Goal: Check status: Check status

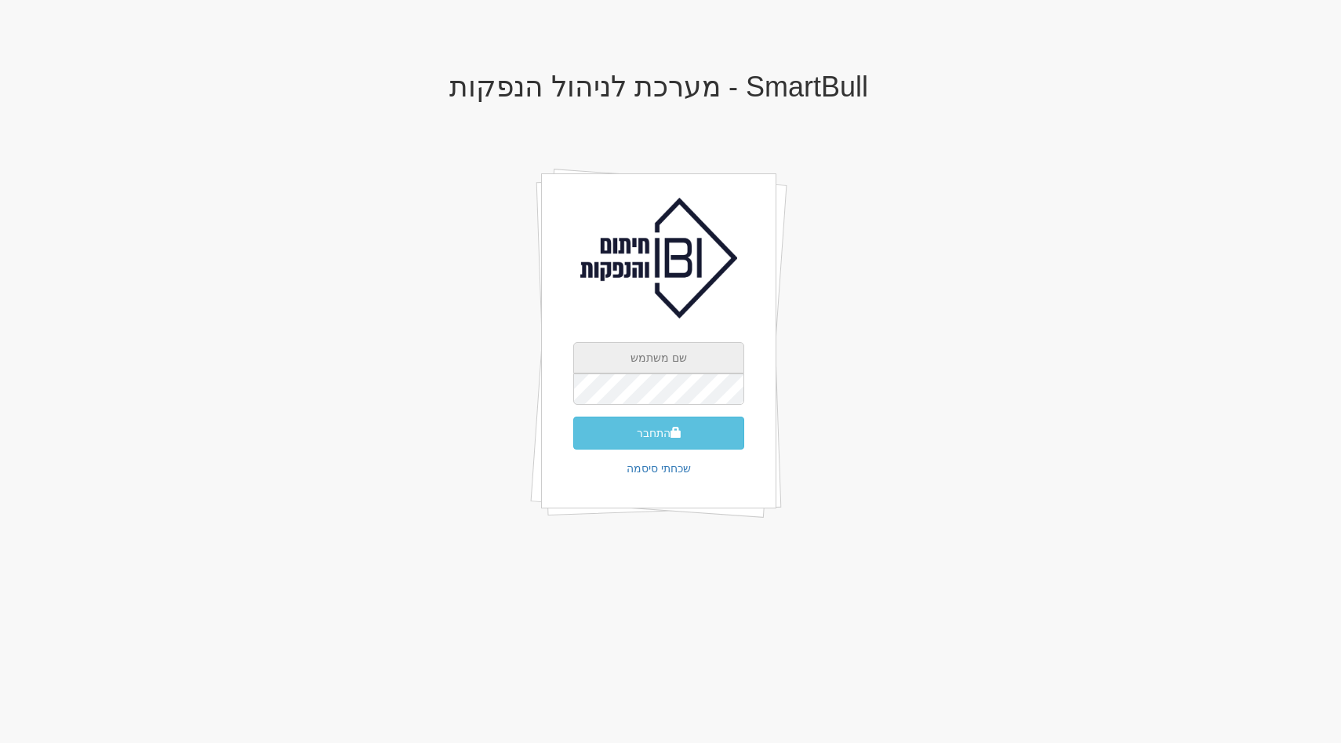
click at [675, 362] on input "text" at bounding box center [658, 357] width 171 height 31
type input "[EMAIL_ADDRESS][DOMAIN_NAME]"
click at [573, 417] on button "התחבר" at bounding box center [658, 433] width 171 height 33
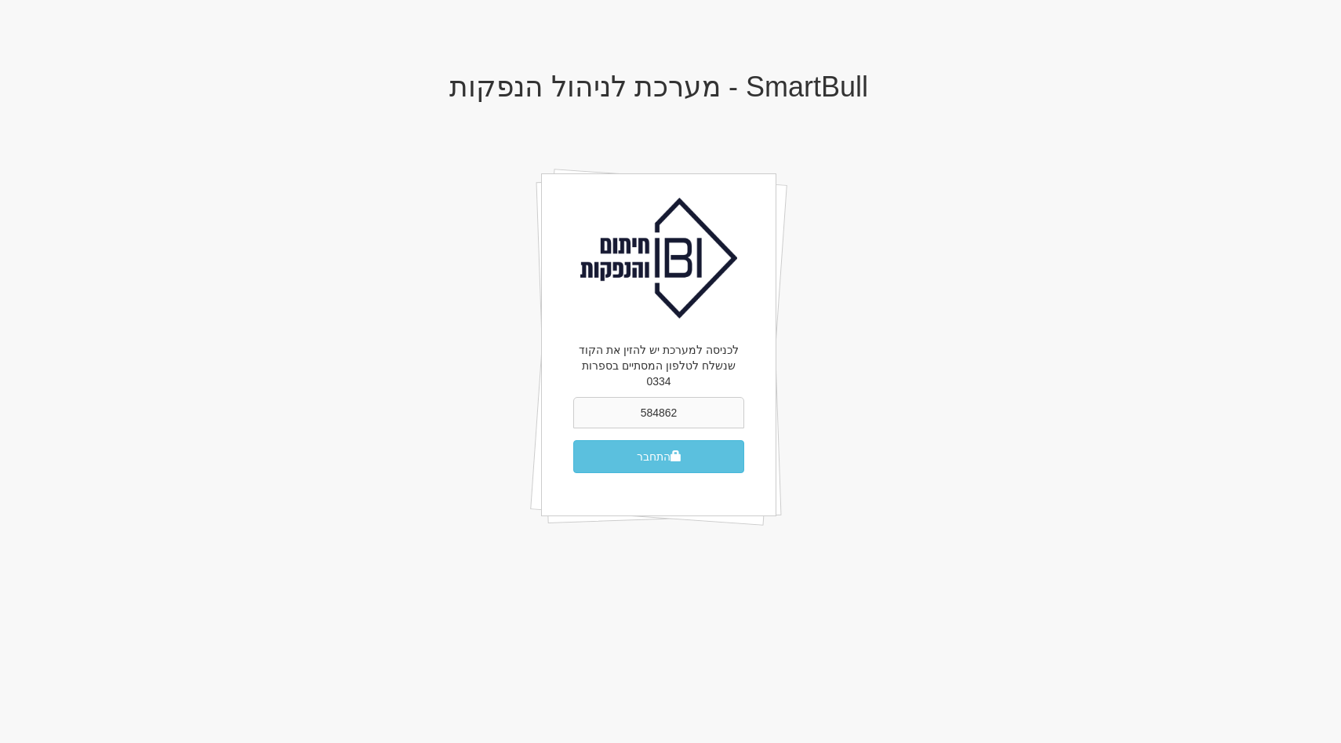
type input "584862"
click at [573, 440] on button "התחבר" at bounding box center [658, 456] width 171 height 33
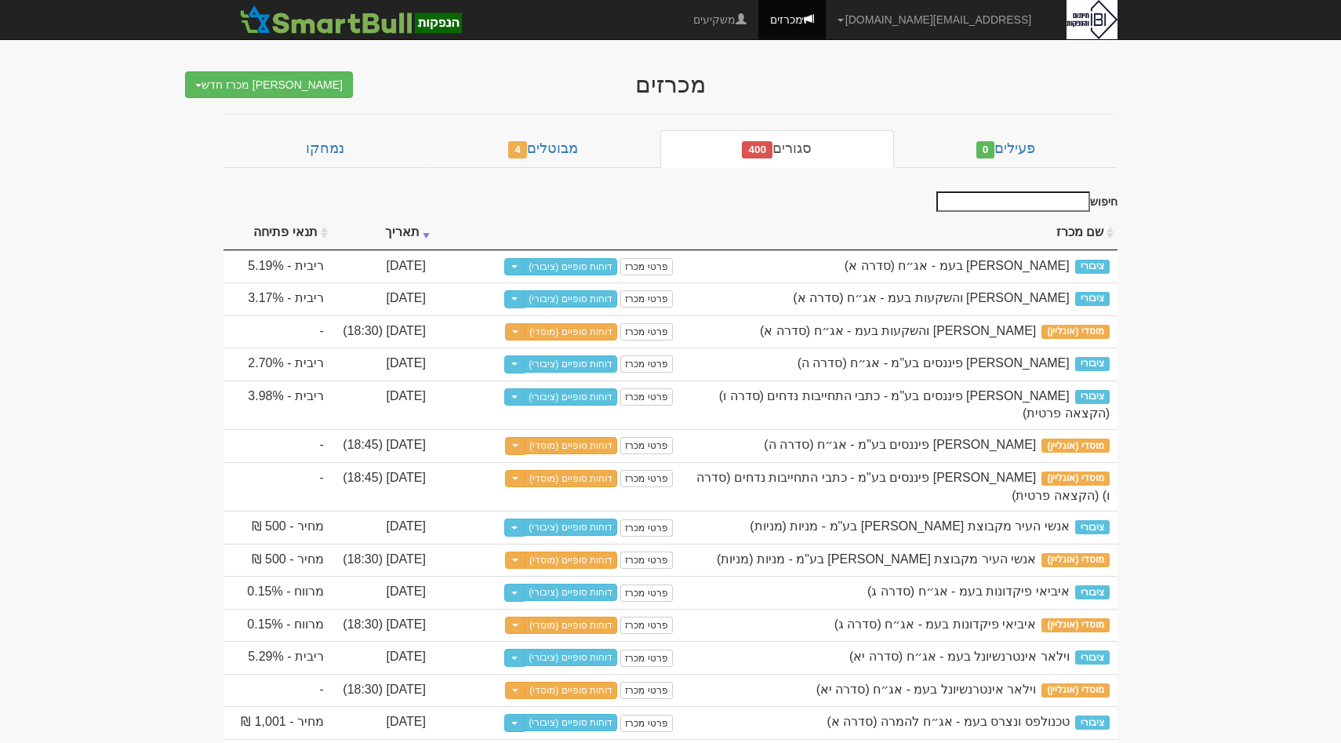
click at [1038, 199] on input "חיפוש" at bounding box center [1014, 201] width 154 height 20
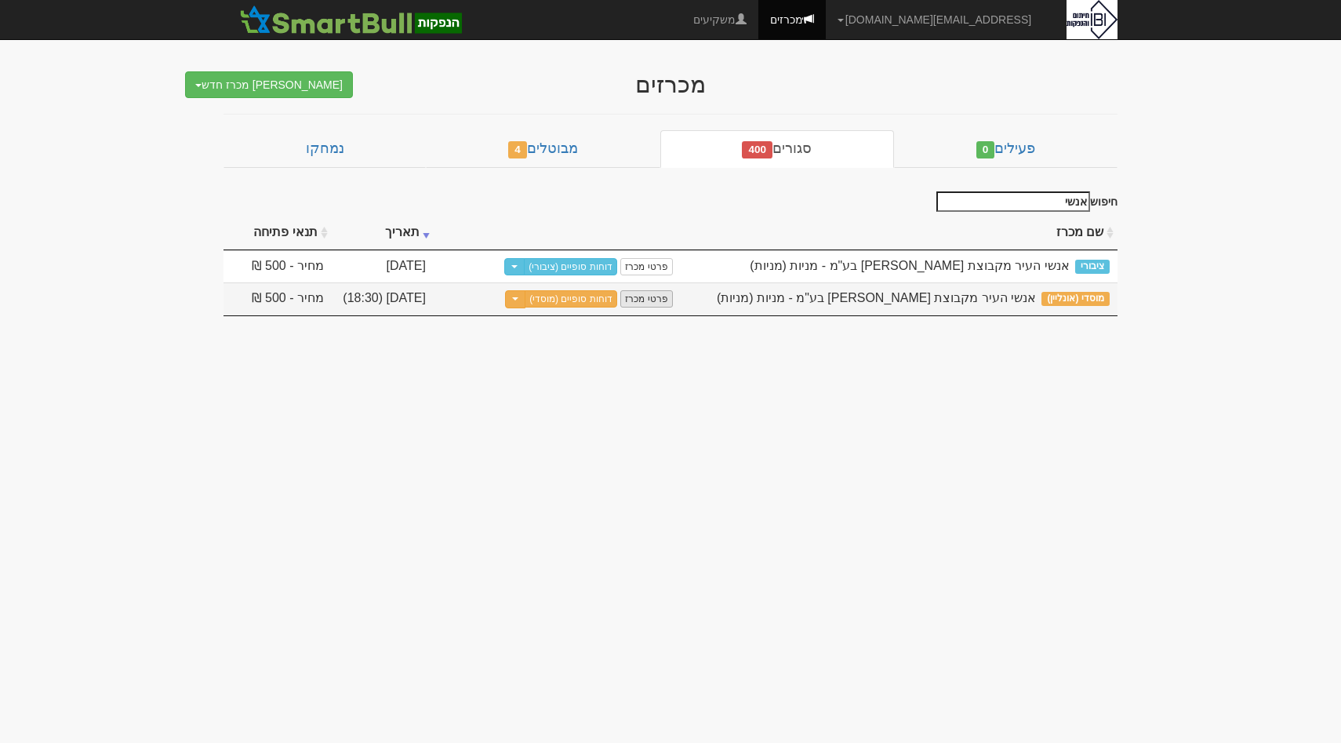
type input "אנשי"
click at [651, 293] on link "פרטי מכרז" at bounding box center [646, 298] width 52 height 17
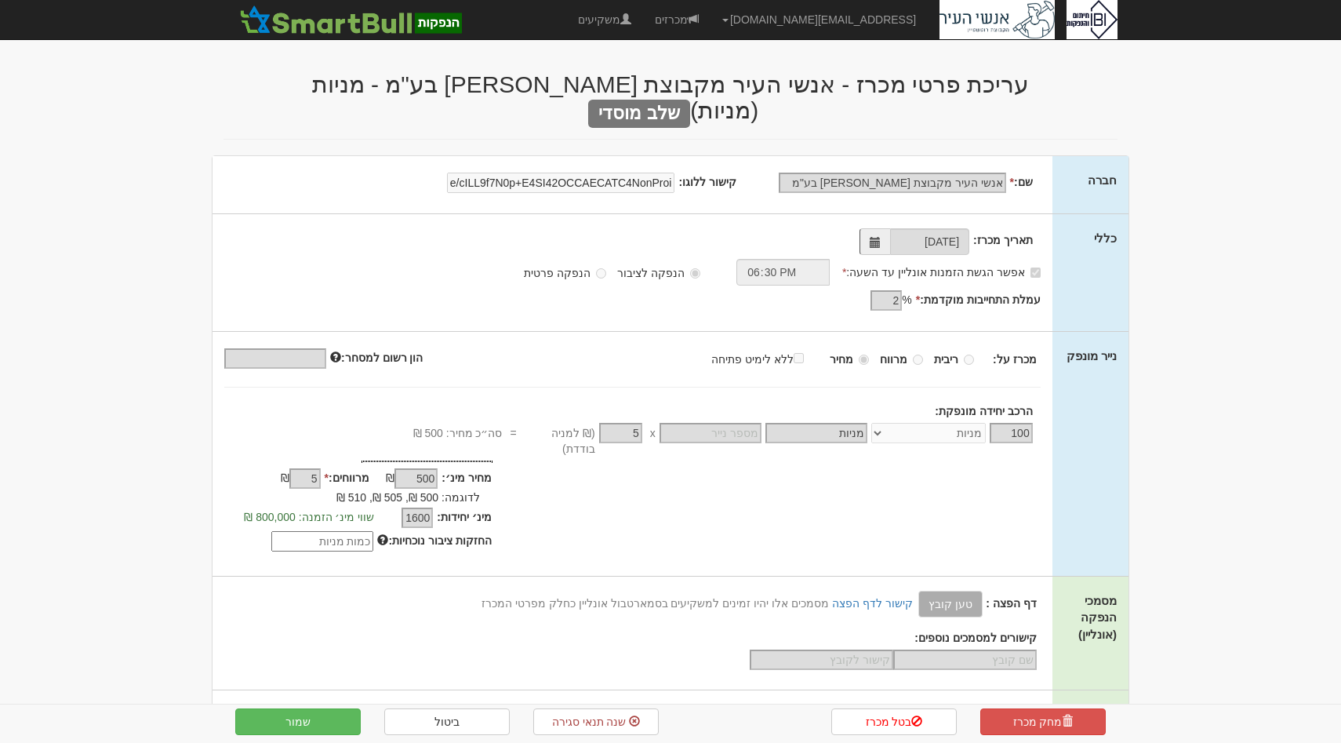
select select "מניות"
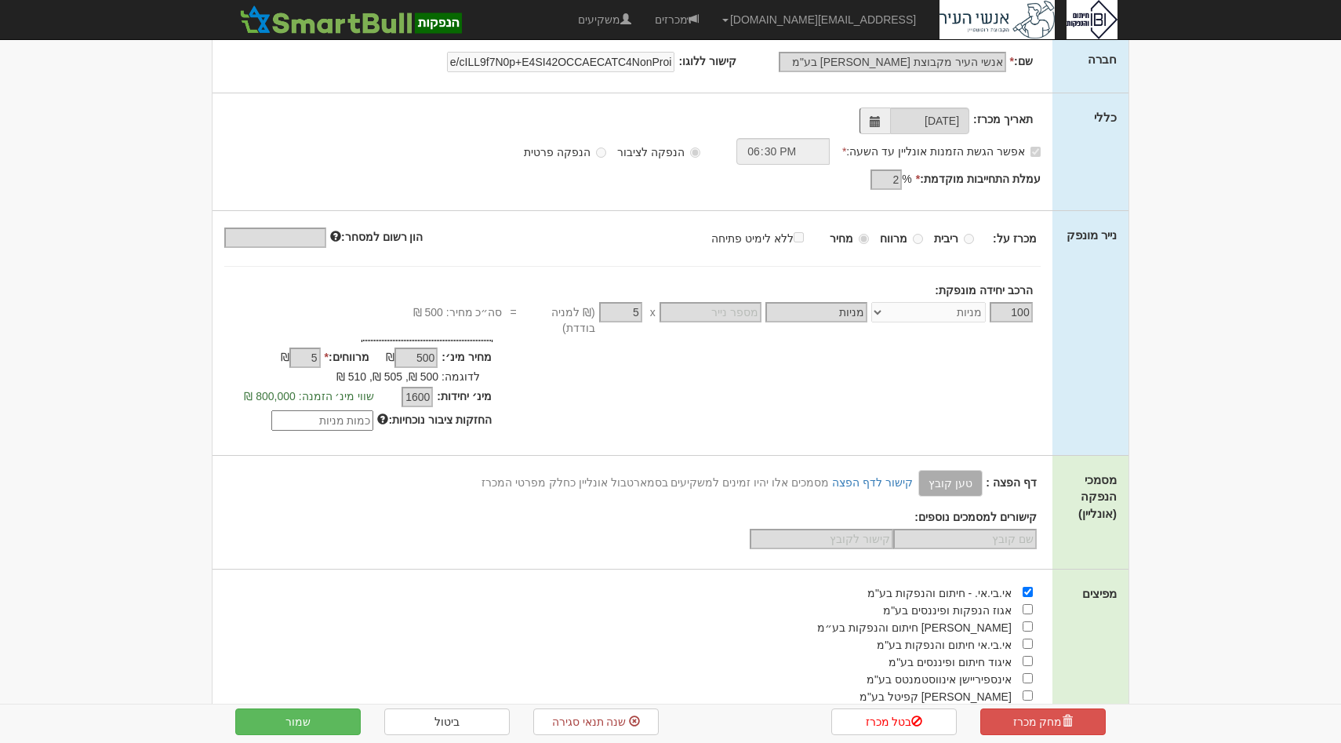
scroll to position [295, 0]
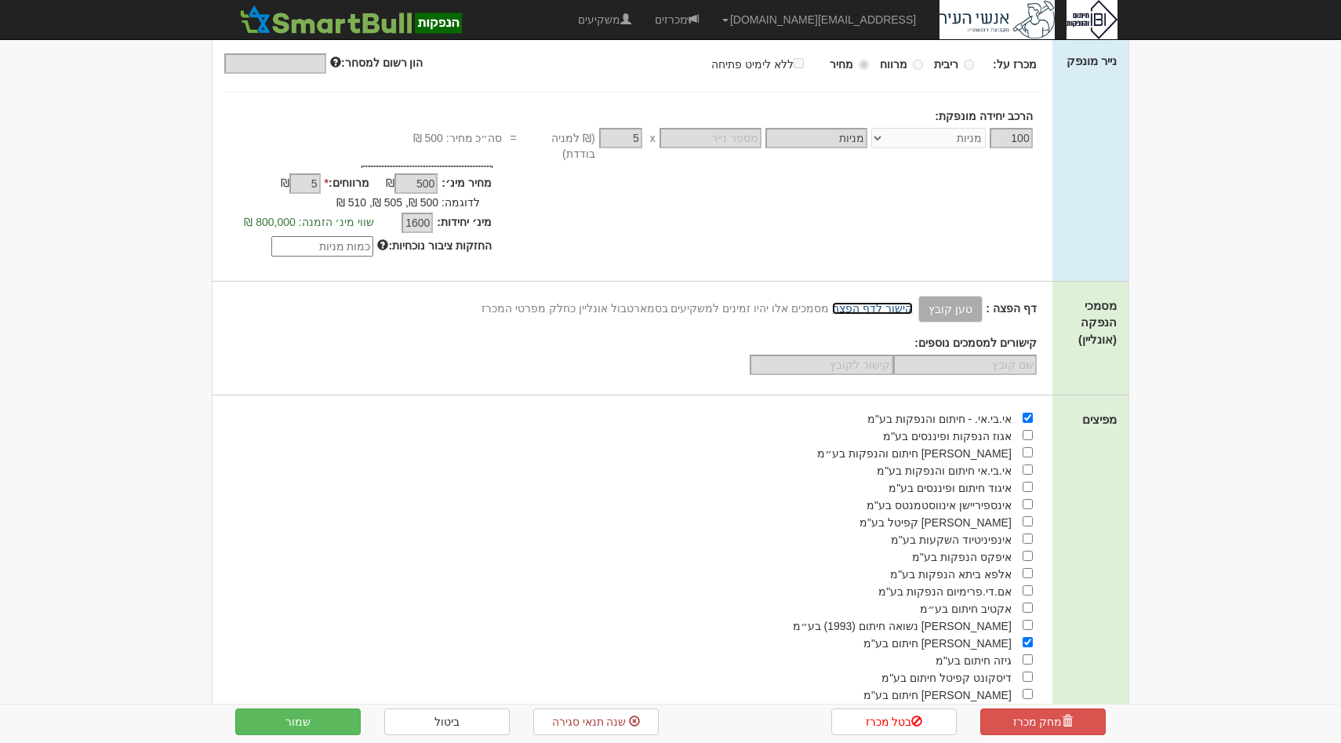
click at [891, 302] on link "קישור לדף הפצה" at bounding box center [872, 308] width 81 height 13
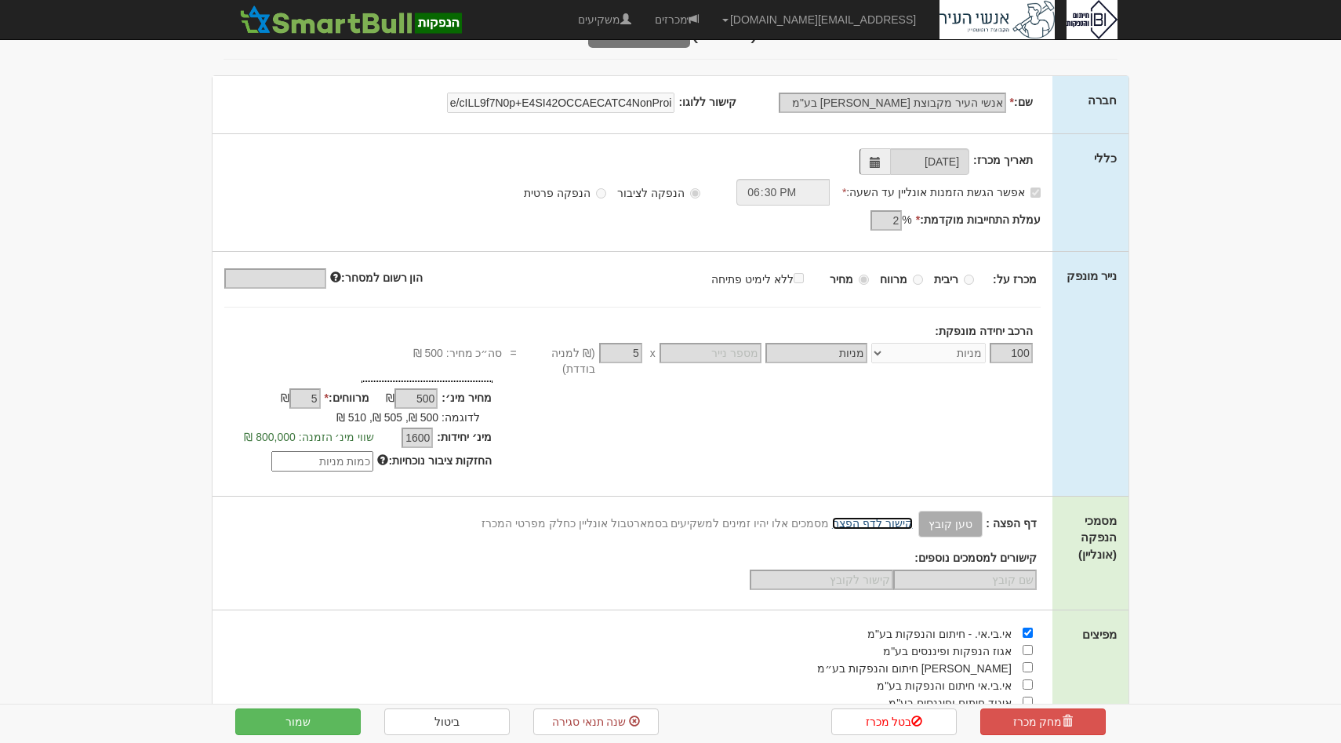
scroll to position [0, 0]
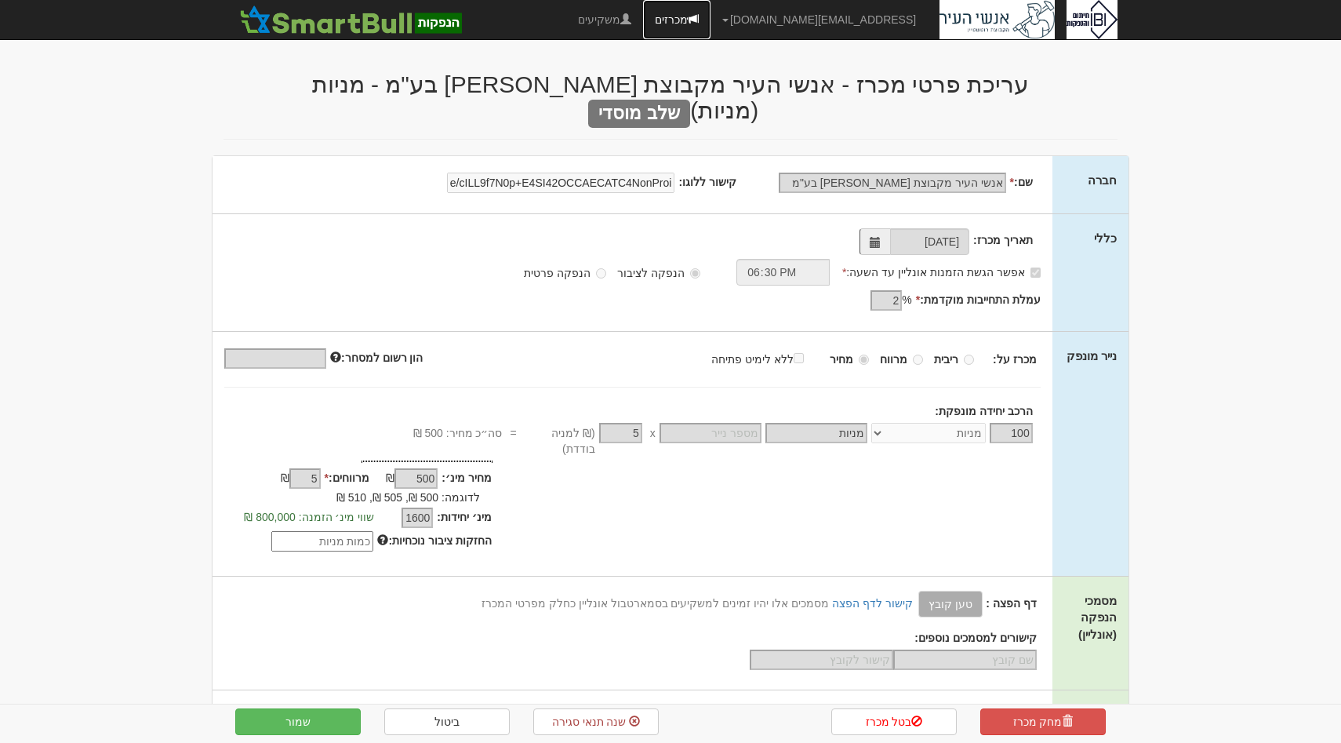
click at [711, 20] on link "מכרזים" at bounding box center [676, 19] width 67 height 39
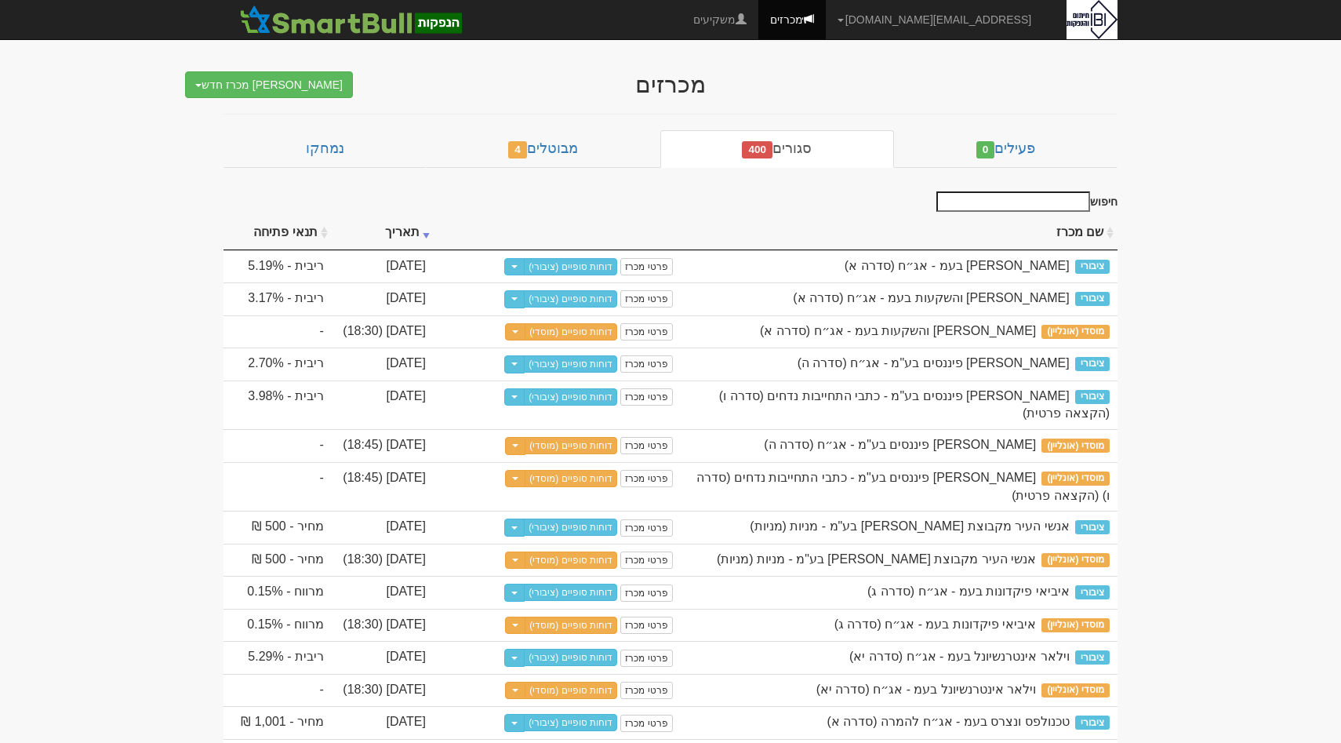
click at [983, 211] on div "חיפוש" at bounding box center [1024, 203] width 187 height 24
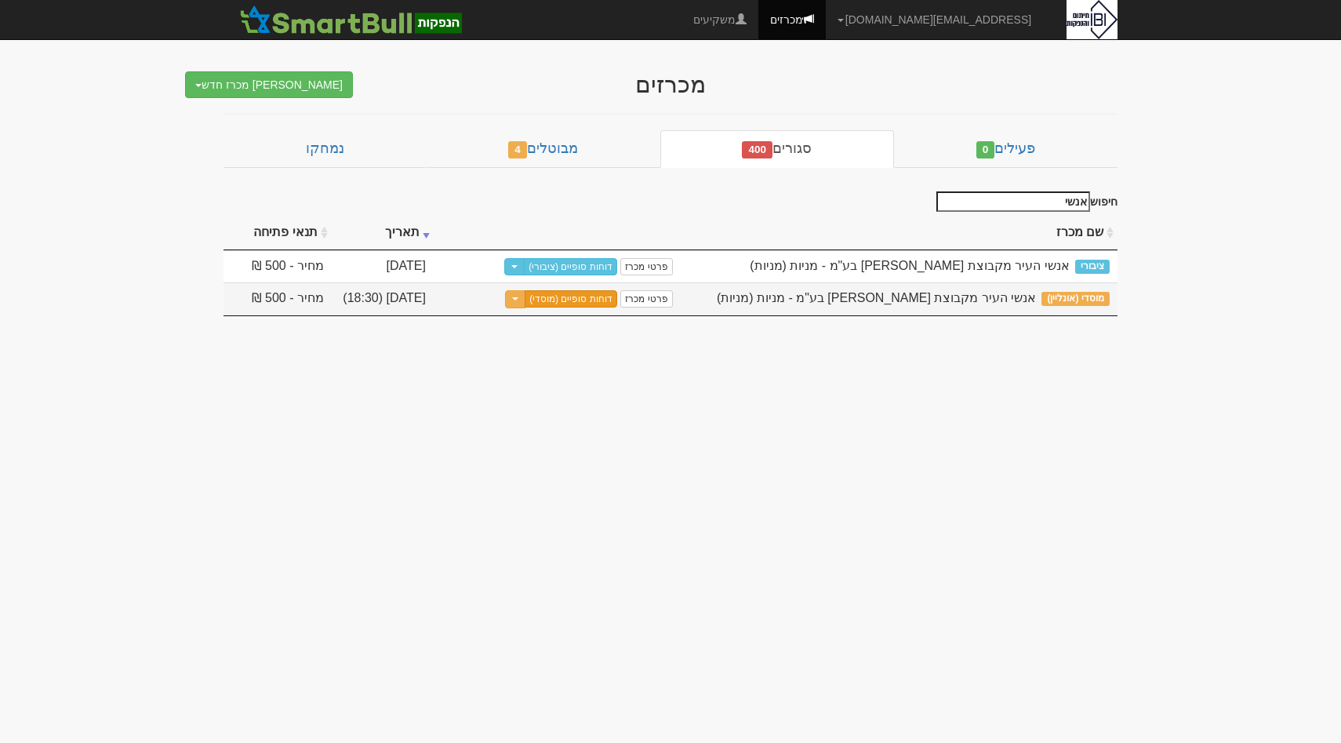
type input "אנשי"
click at [605, 295] on link "דוחות סופיים (מוסדי)" at bounding box center [571, 298] width 93 height 17
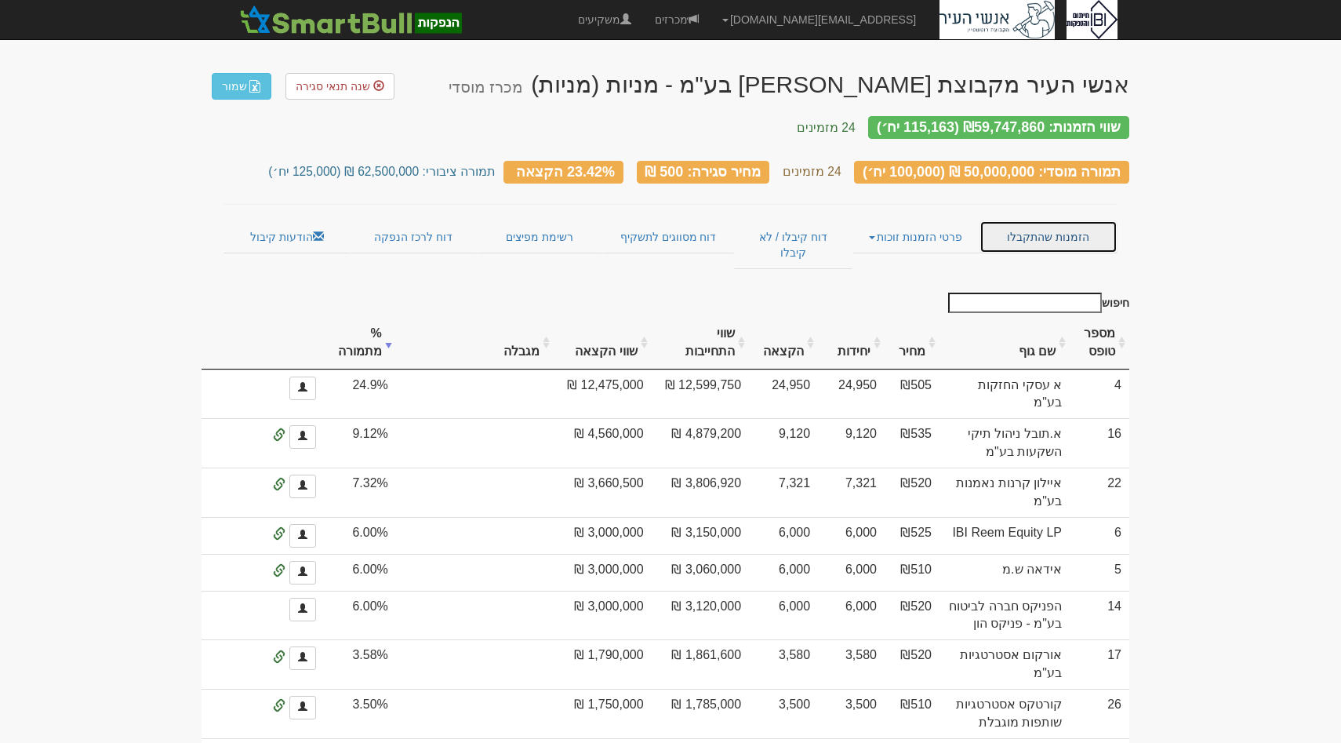
click at [1006, 220] on link "הזמנות שהתקבלו" at bounding box center [1049, 236] width 138 height 33
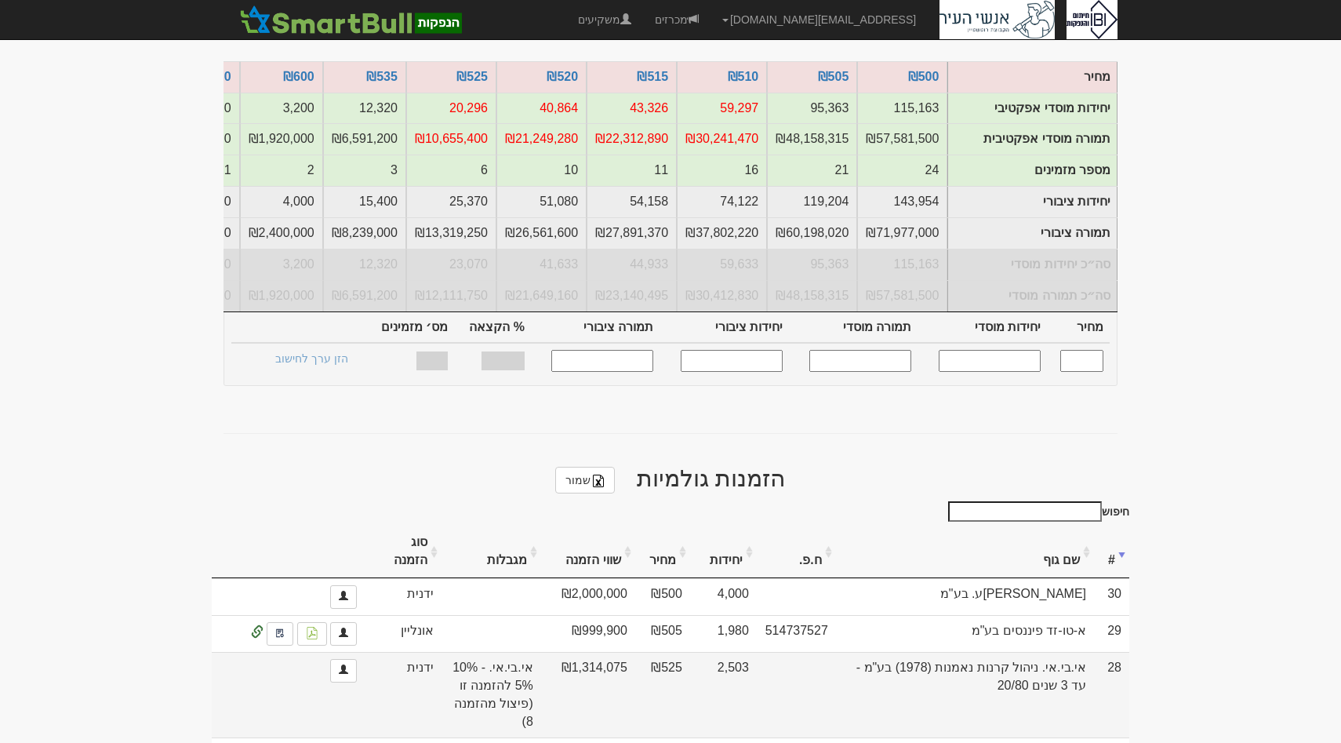
scroll to position [436, 0]
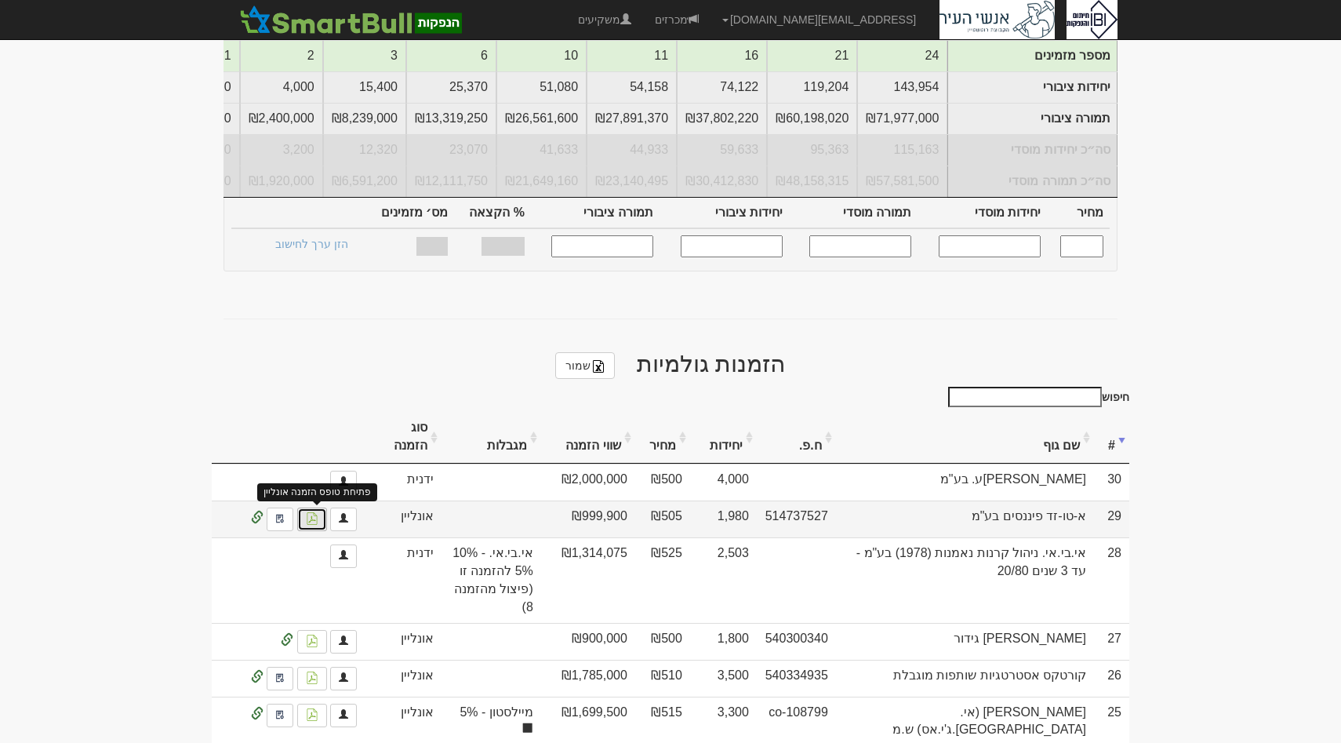
click at [315, 512] on img at bounding box center [312, 518] width 13 height 13
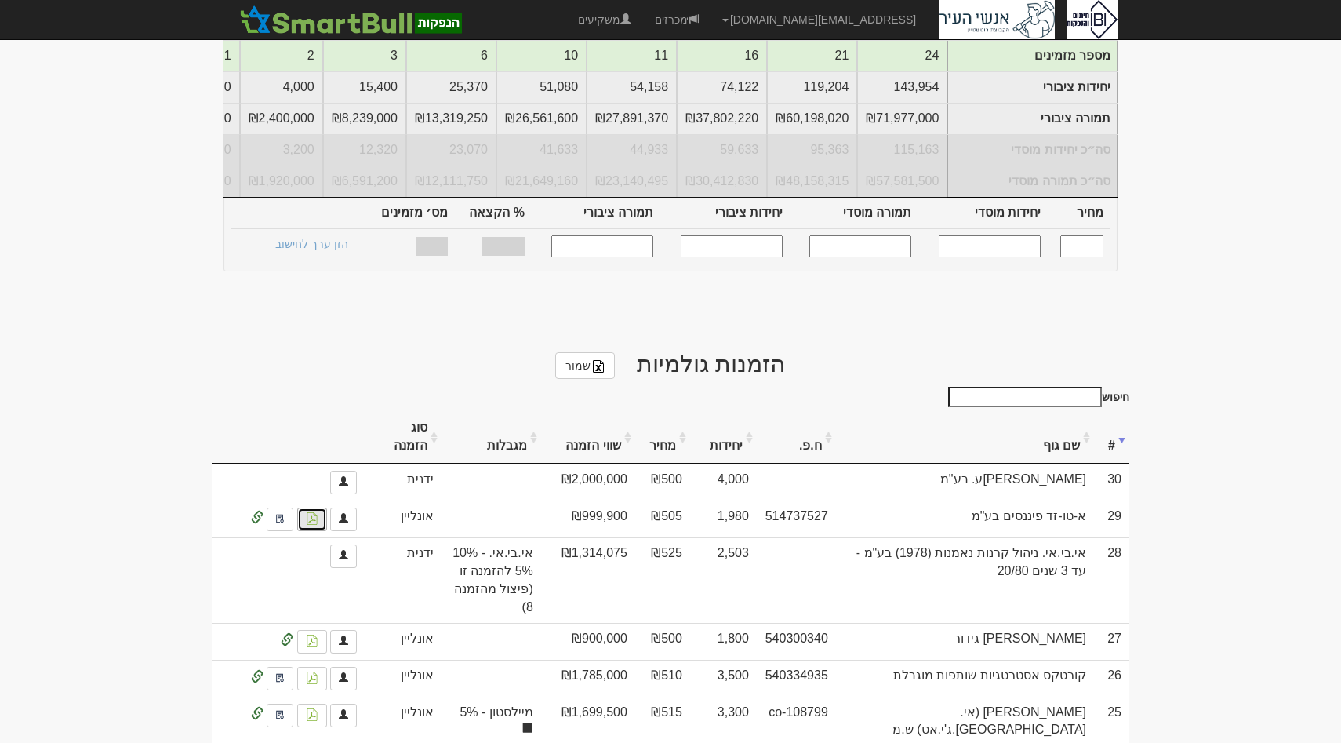
scroll to position [0, 0]
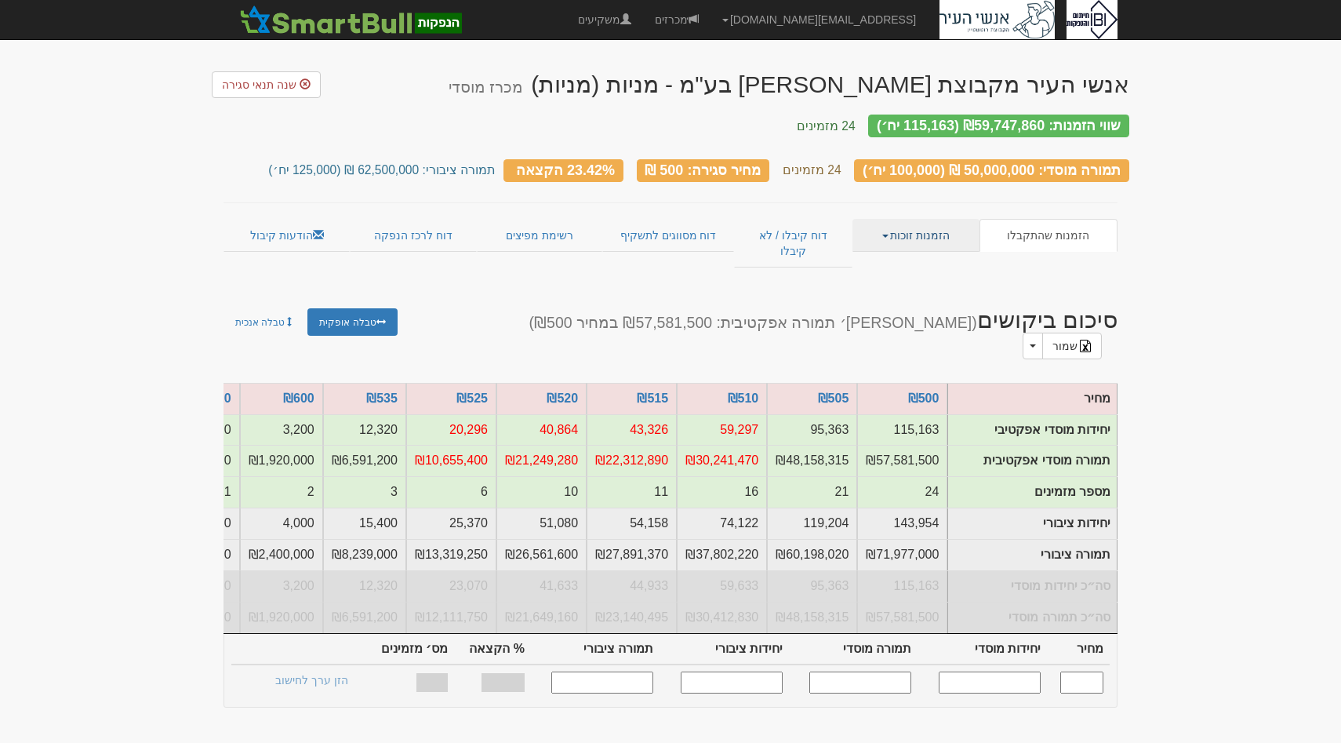
click at [889, 235] on link "הזמנות זוכות" at bounding box center [916, 235] width 126 height 33
click at [296, 221] on link "הודעות קיבול" at bounding box center [287, 235] width 126 height 33
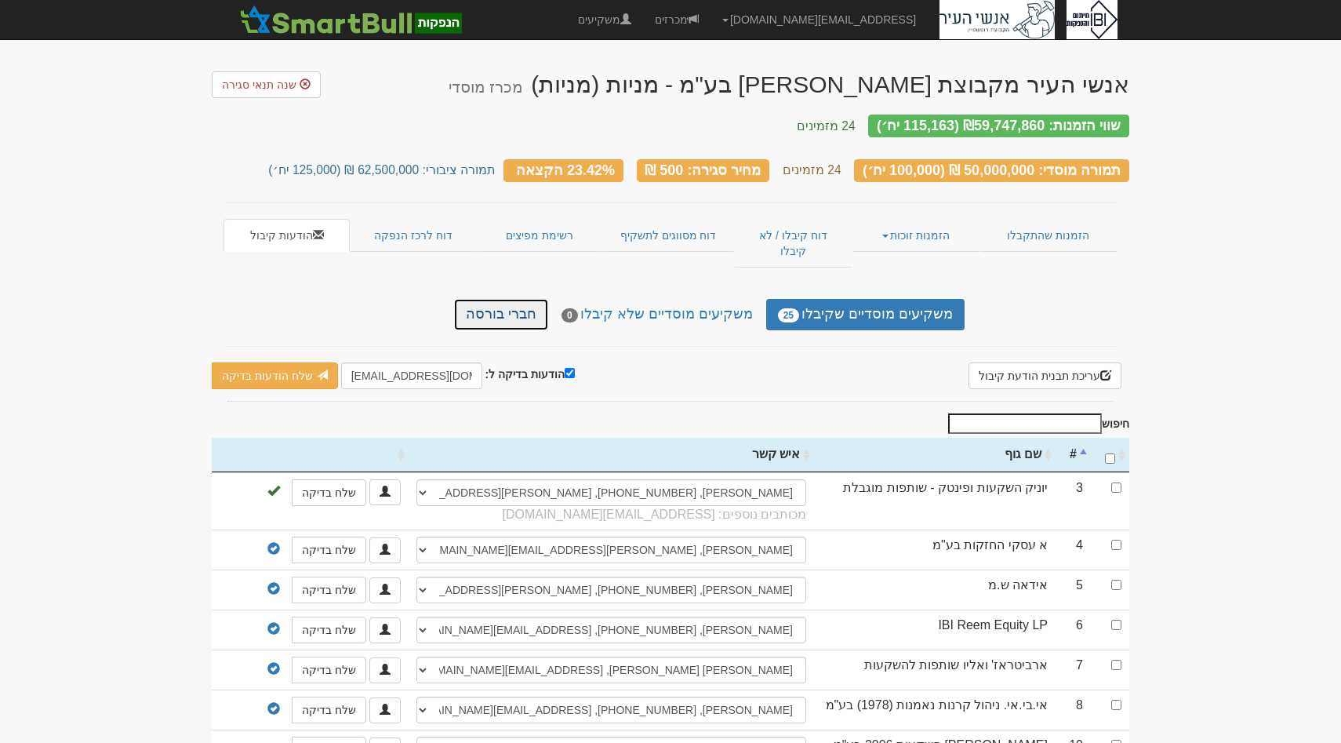
click at [548, 299] on link "חברי בורסה" at bounding box center [501, 314] width 94 height 31
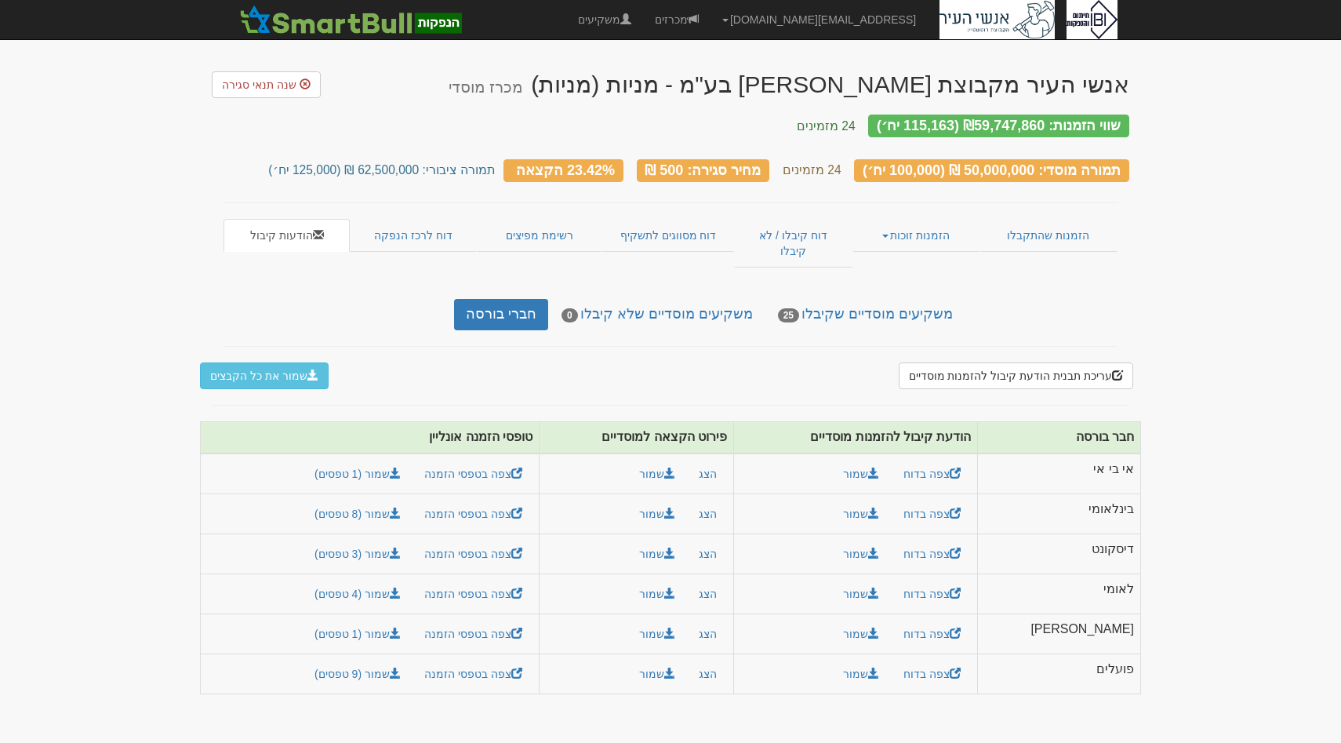
click at [886, 302] on div "אנשי העיר מקבוצת [PERSON_NAME] בע"מ - מניות (מניות) מכרז מוסדי שנה תנאי סגירה ש…" at bounding box center [671, 383] width 918 height 654
click at [886, 299] on link "משקיעים מוסדיים שקיבלו 25" at bounding box center [865, 314] width 198 height 31
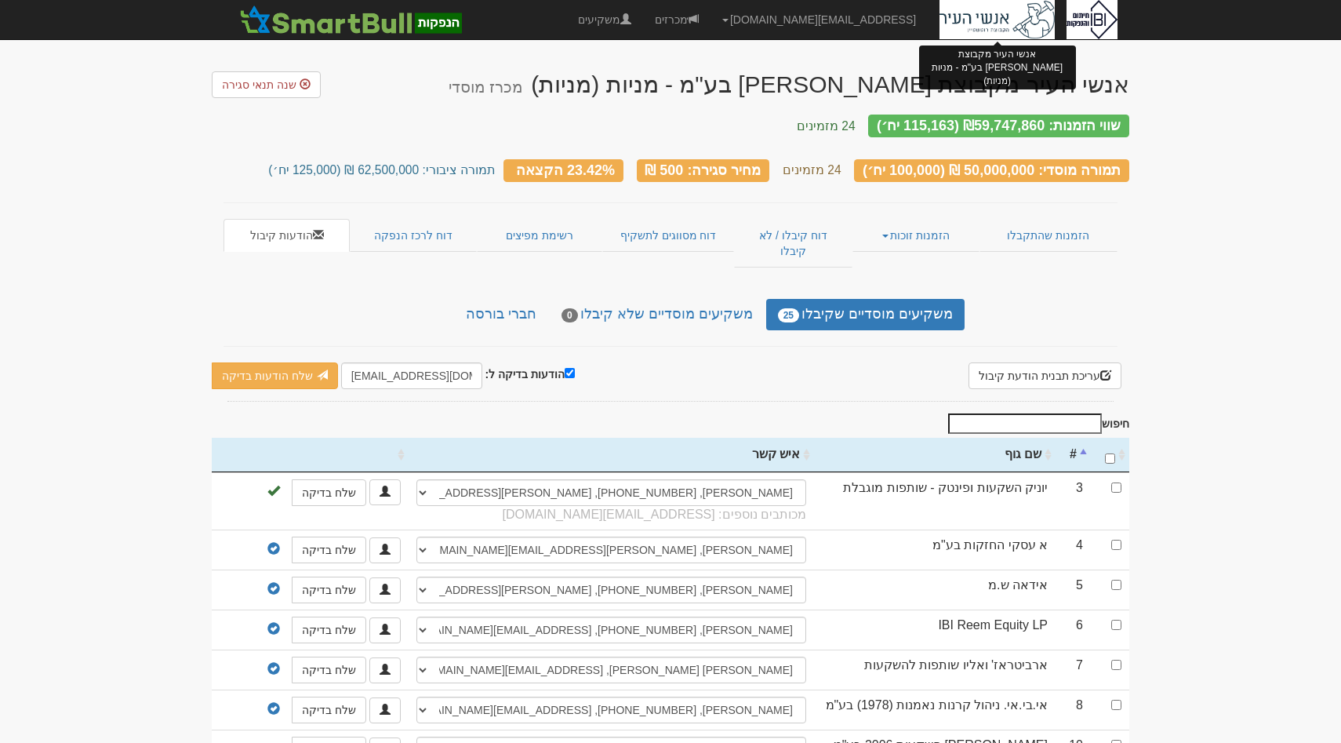
click at [1017, 30] on img at bounding box center [997, 19] width 115 height 39
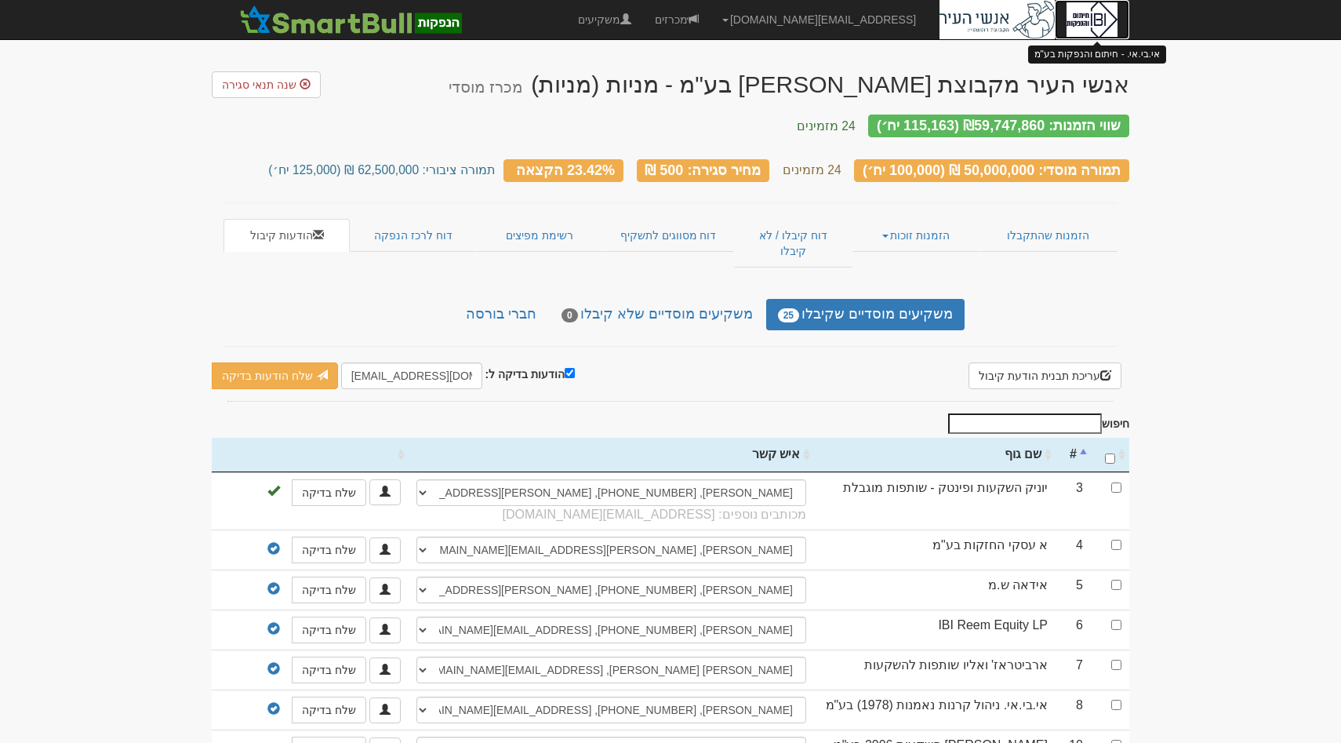
click at [1075, 23] on img at bounding box center [1092, 19] width 51 height 39
